Goal: Find specific page/section: Find specific page/section

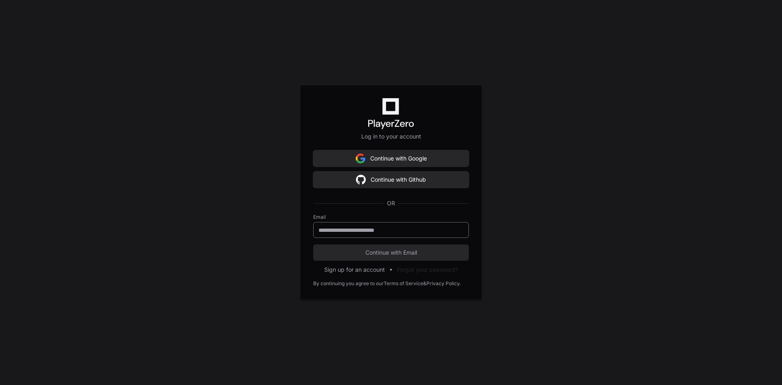
click at [362, 234] on div at bounding box center [391, 230] width 156 height 16
click at [362, 231] on input "email" at bounding box center [390, 230] width 145 height 8
type input "**********"
click at [341, 253] on span "Continue with Email" at bounding box center [391, 252] width 156 height 8
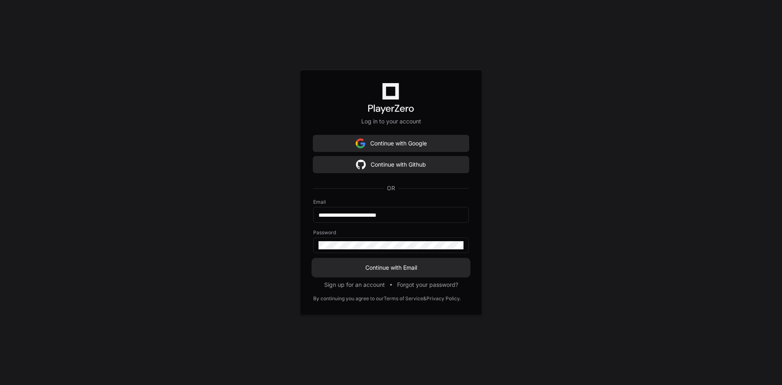
click at [344, 265] on span "Continue with Email" at bounding box center [391, 267] width 156 height 8
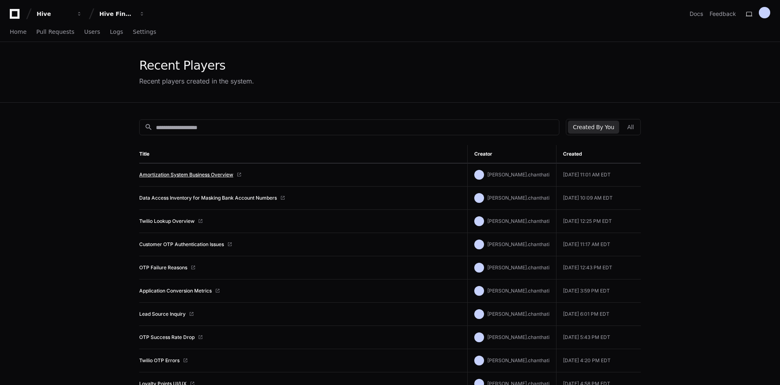
click at [167, 174] on link "Amortization System Business Overview" at bounding box center [186, 174] width 94 height 7
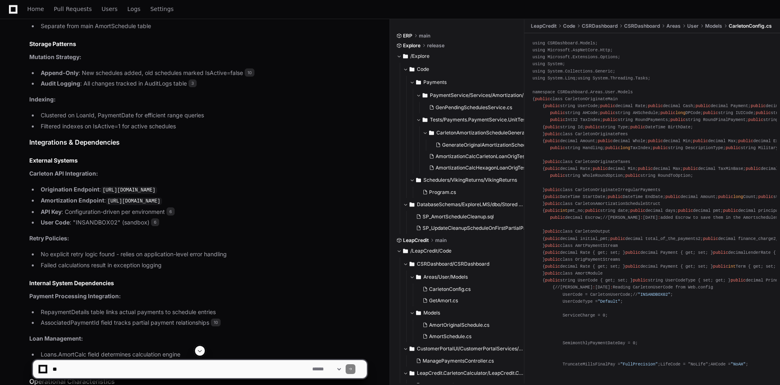
scroll to position [3053, 0]
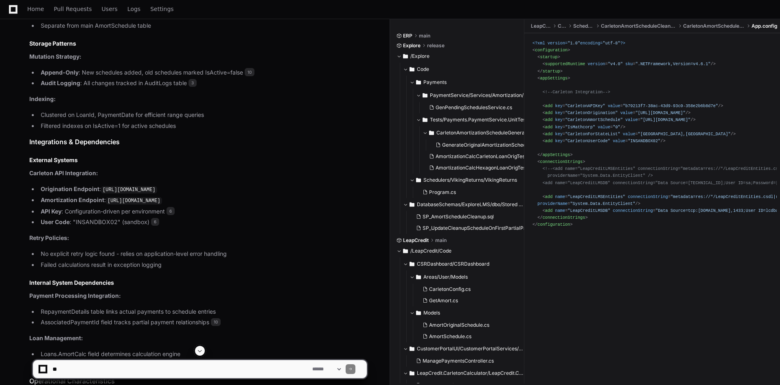
click at [765, 28] on span "App.config" at bounding box center [765, 26] width 26 height 7
